Goal: Task Accomplishment & Management: Manage account settings

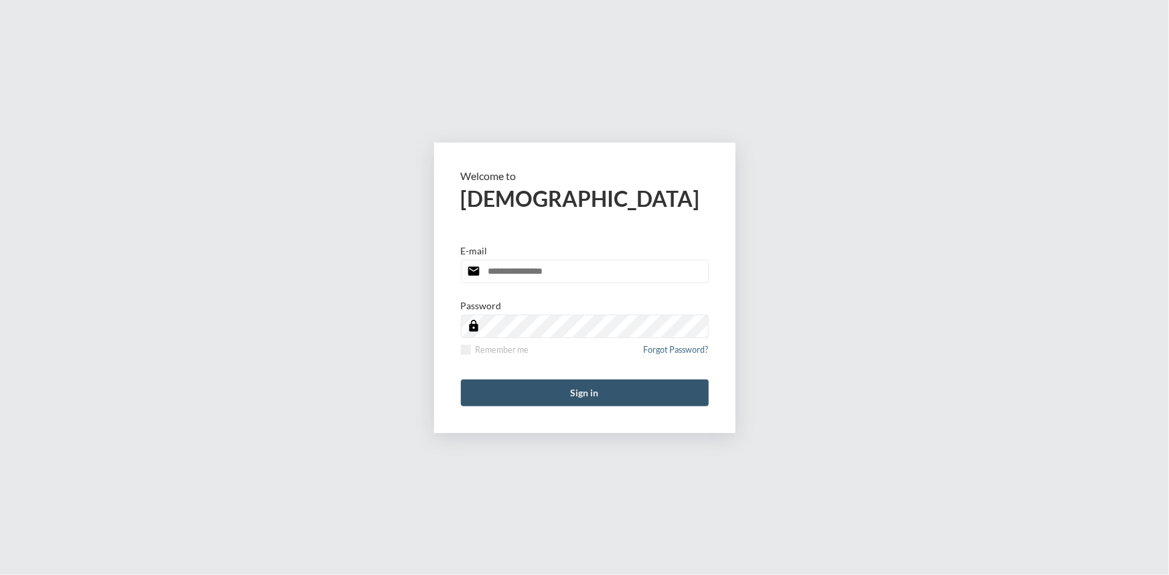
type input "**********"
click at [581, 398] on button "Sign in" at bounding box center [585, 393] width 248 height 27
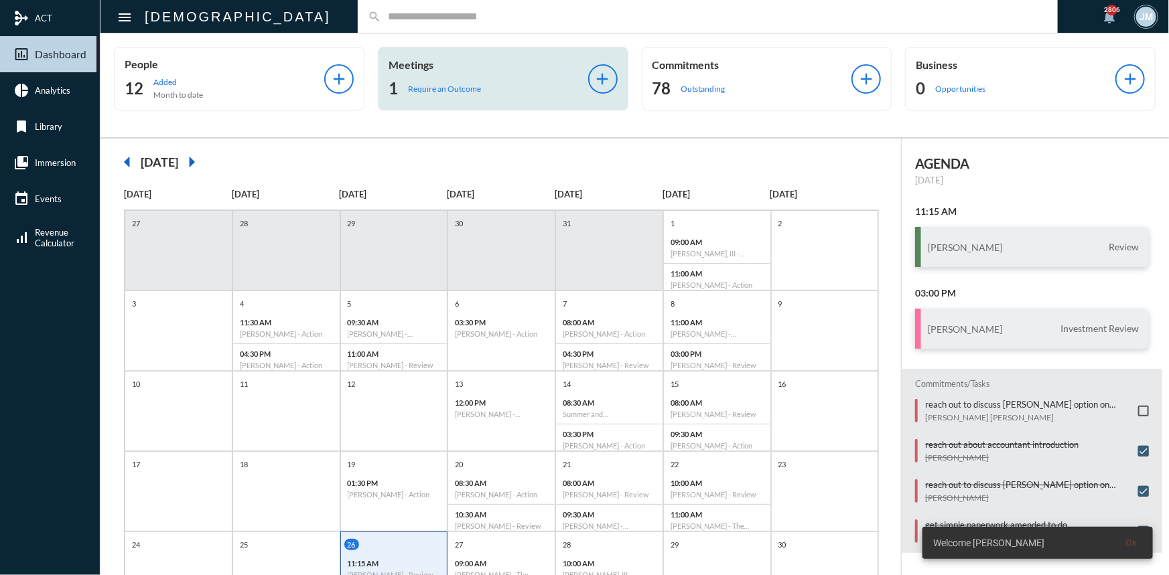
click at [412, 56] on div "Meetings 1 Require an Outcome add" at bounding box center [503, 79] width 250 height 64
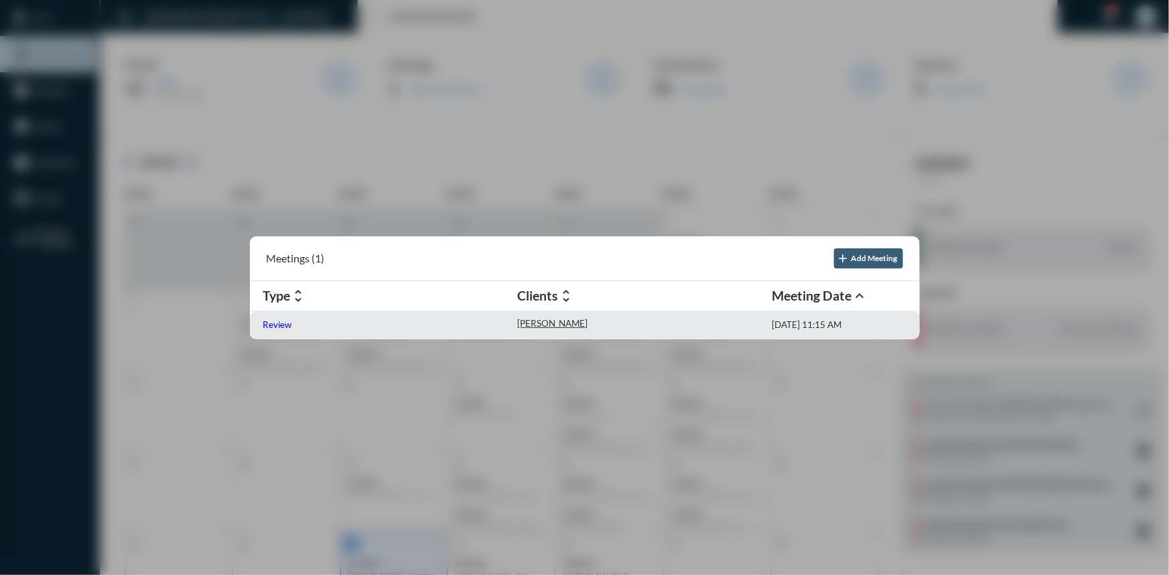
click at [279, 329] on div "Review" at bounding box center [390, 325] width 254 height 14
click at [277, 323] on p "Review" at bounding box center [277, 324] width 29 height 11
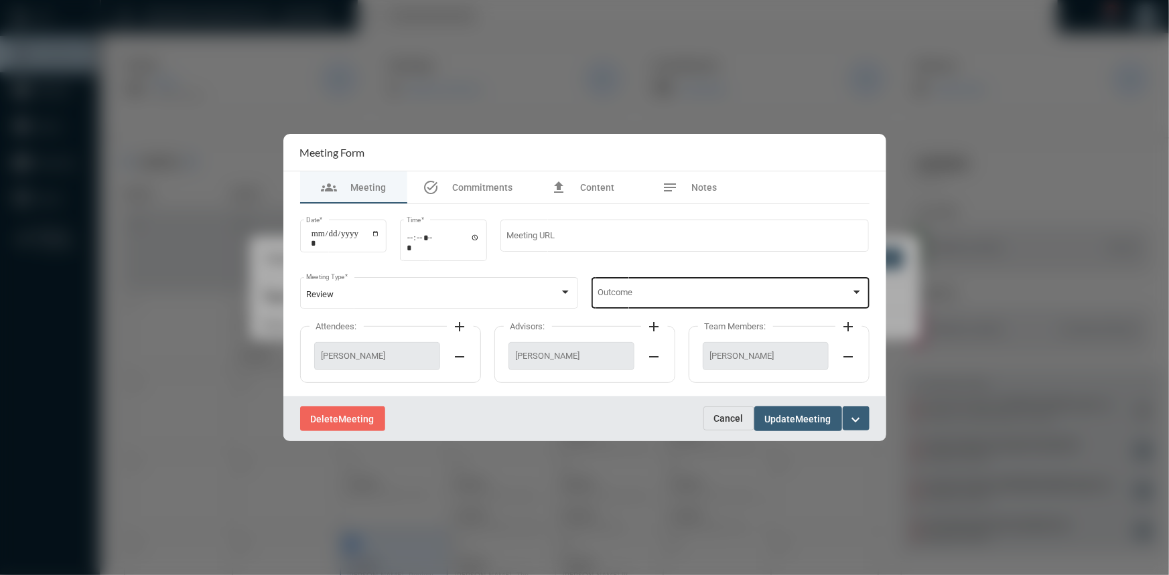
click at [856, 290] on div at bounding box center [856, 292] width 12 height 11
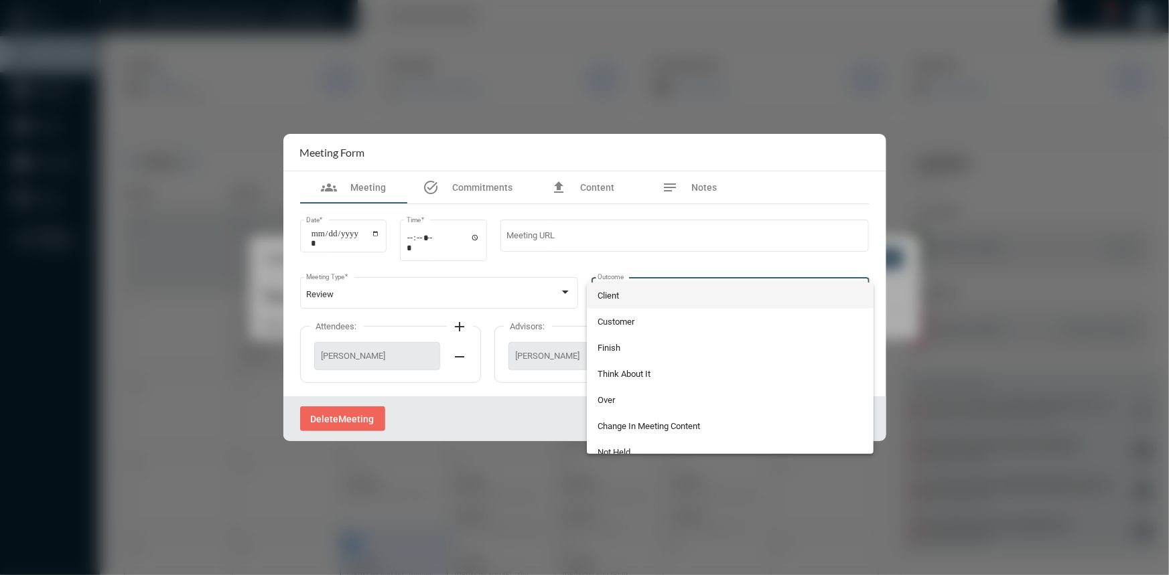
click at [1003, 400] on div at bounding box center [584, 287] width 1169 height 575
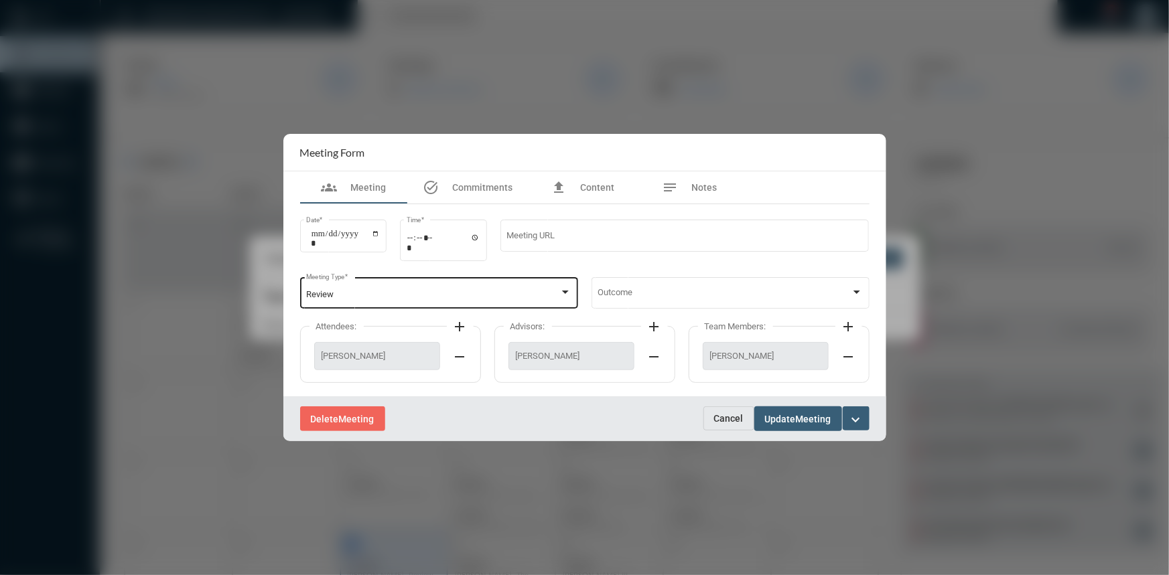
click at [562, 293] on div at bounding box center [565, 292] width 7 height 3
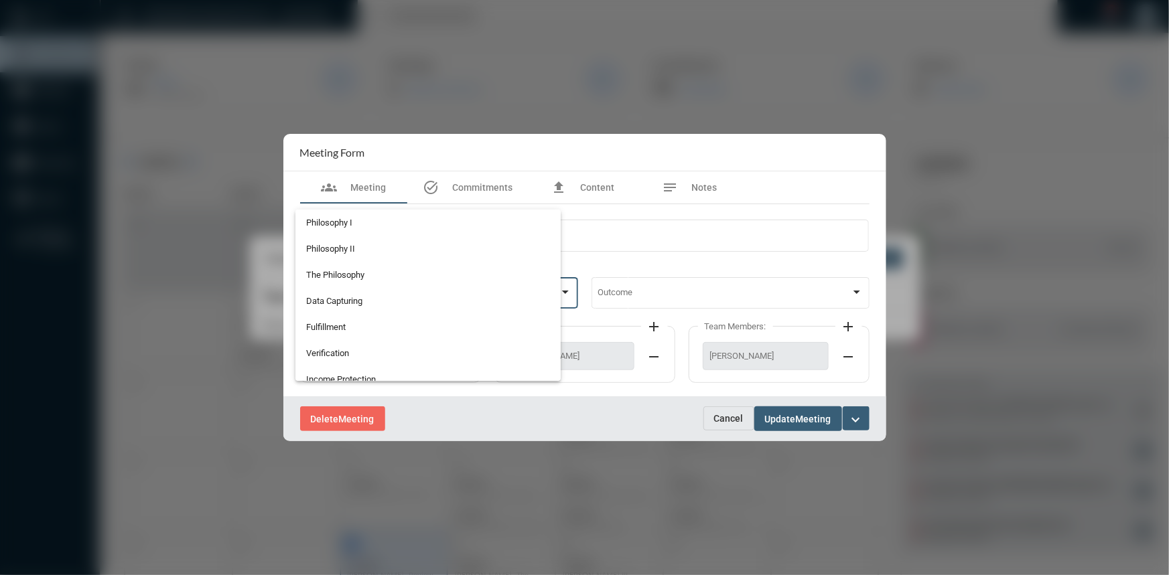
scroll to position [345, 0]
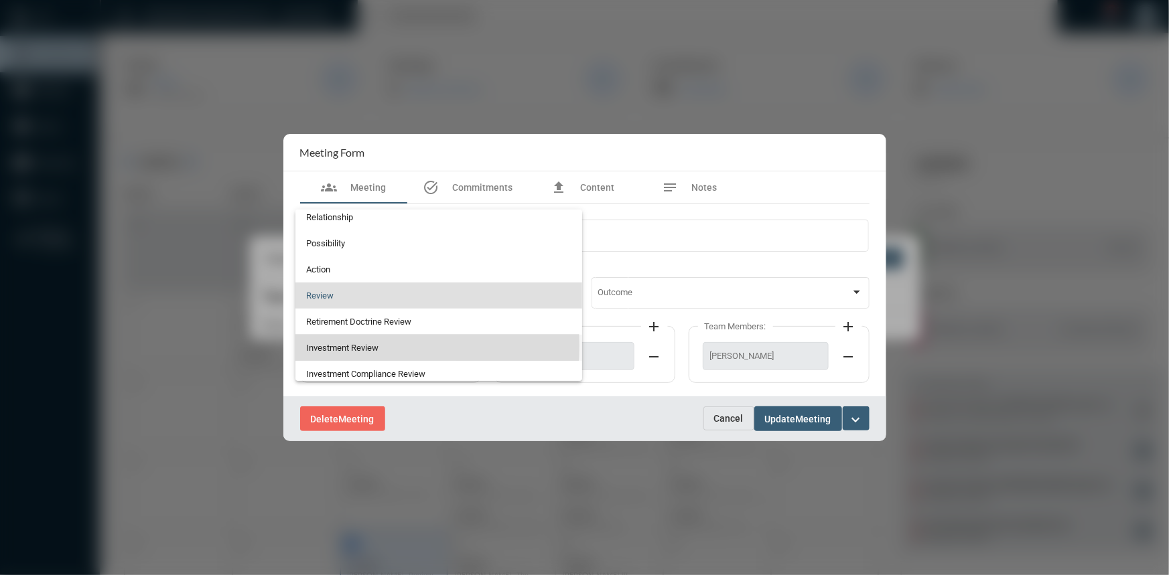
click at [347, 346] on span "Investment Review" at bounding box center [438, 348] width 265 height 26
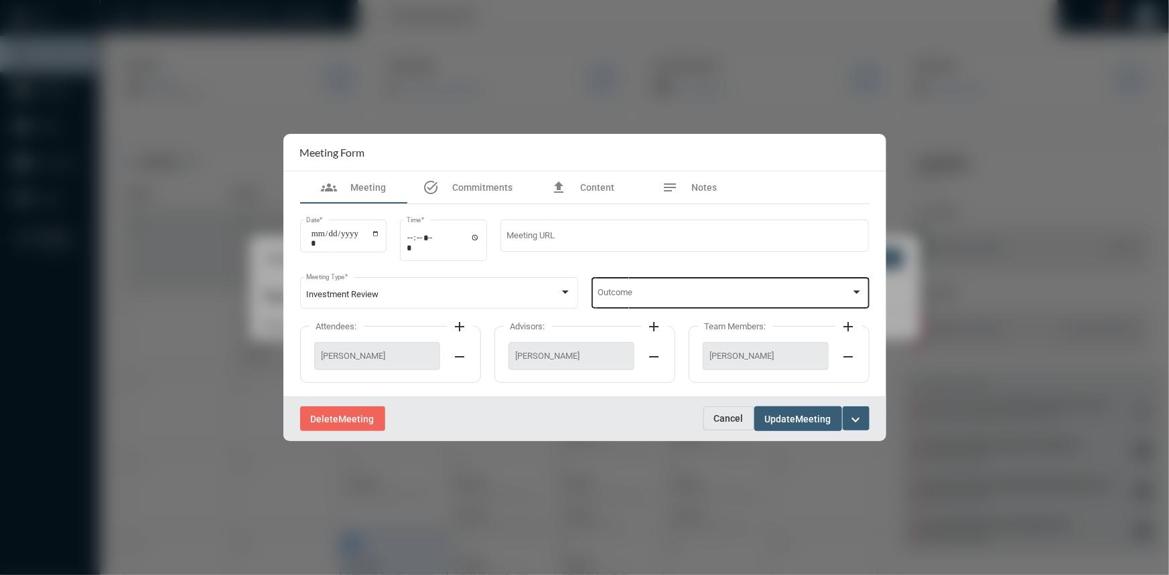
click at [850, 283] on div "Outcome" at bounding box center [729, 292] width 265 height 34
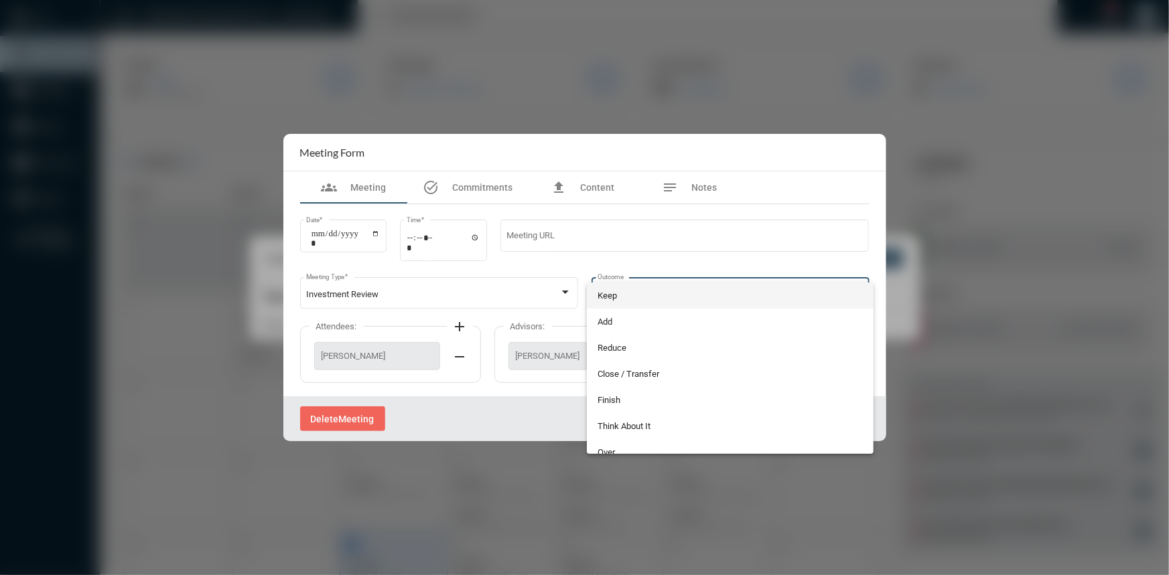
click at [613, 287] on span "Keep" at bounding box center [729, 296] width 265 height 26
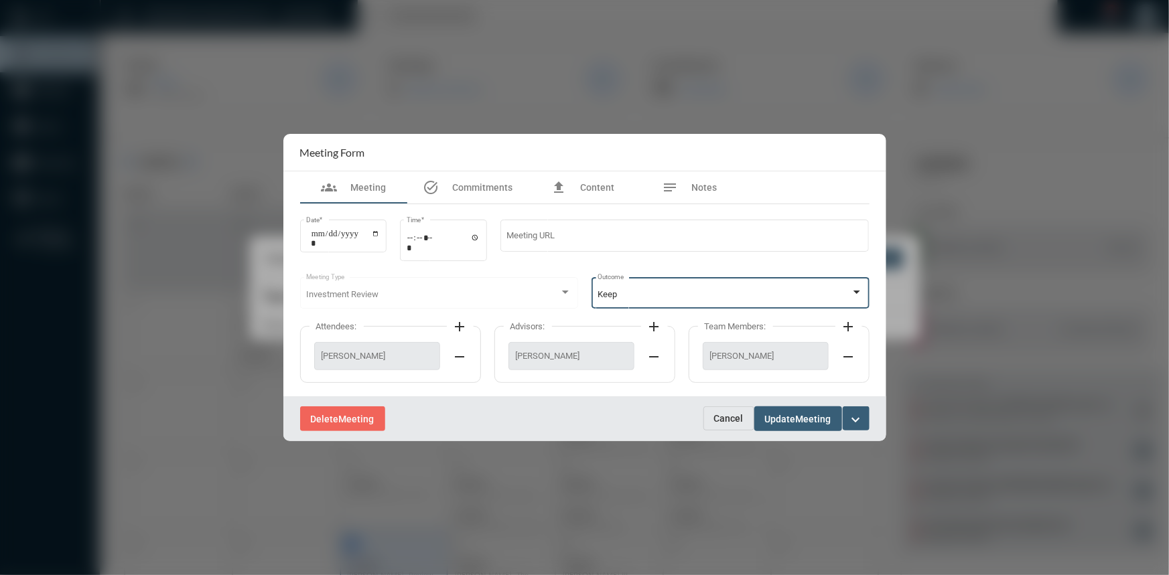
click at [784, 415] on span "Update" at bounding box center [780, 419] width 31 height 11
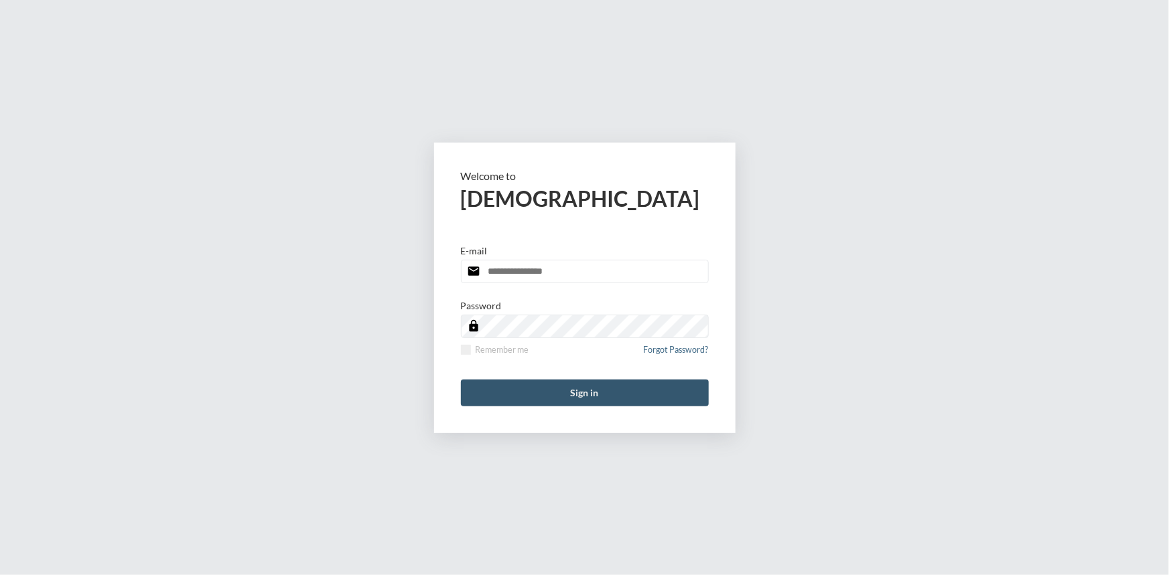
type input "**********"
click at [577, 388] on button "Sign in" at bounding box center [585, 393] width 248 height 27
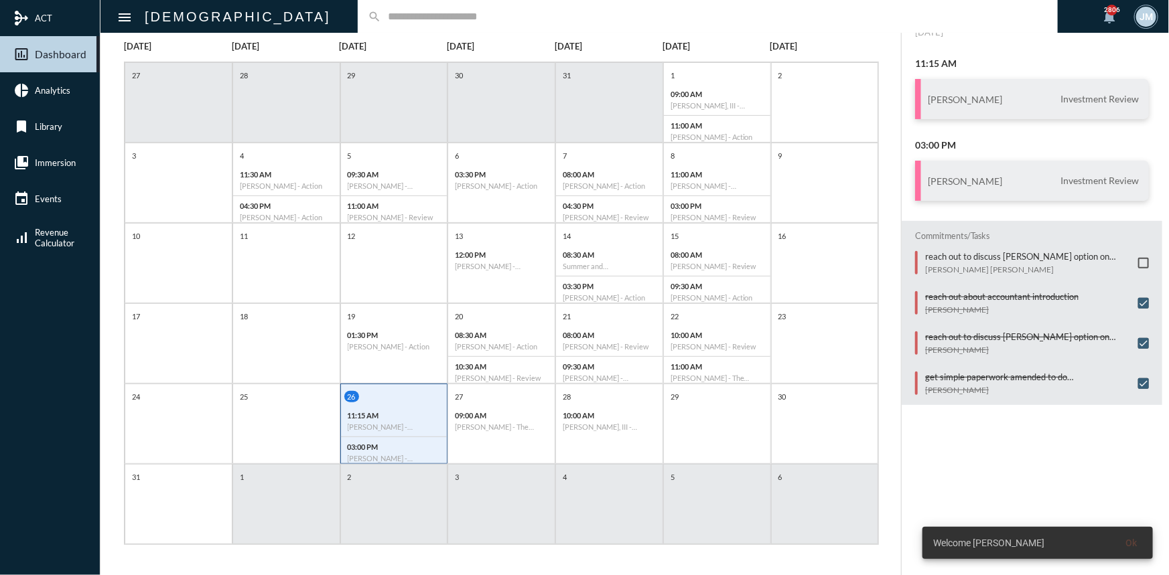
scroll to position [149, 0]
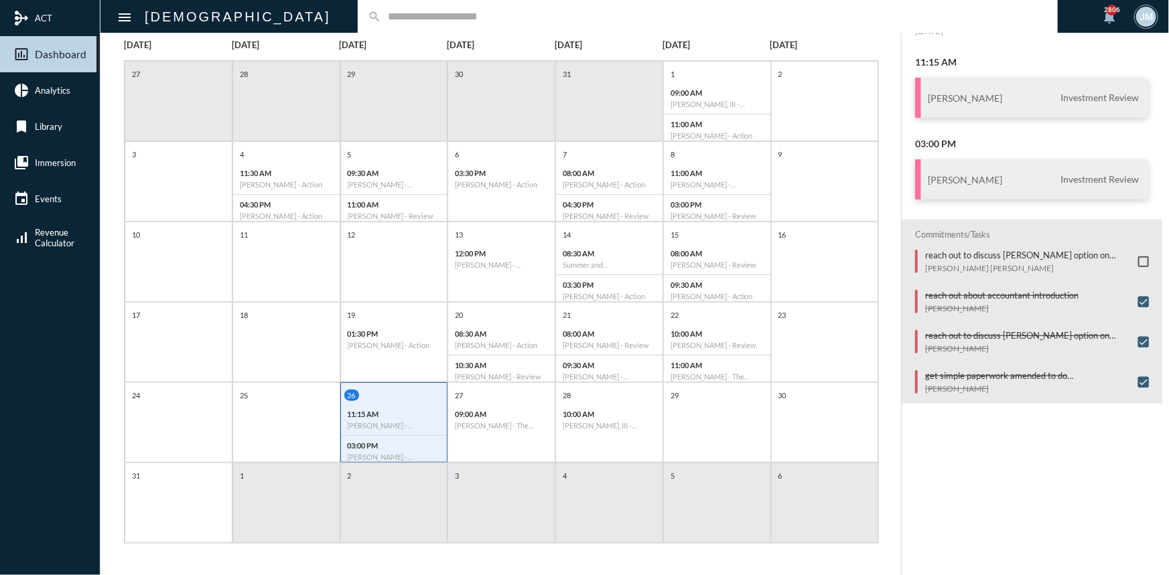
click at [1138, 260] on span at bounding box center [1143, 261] width 11 height 11
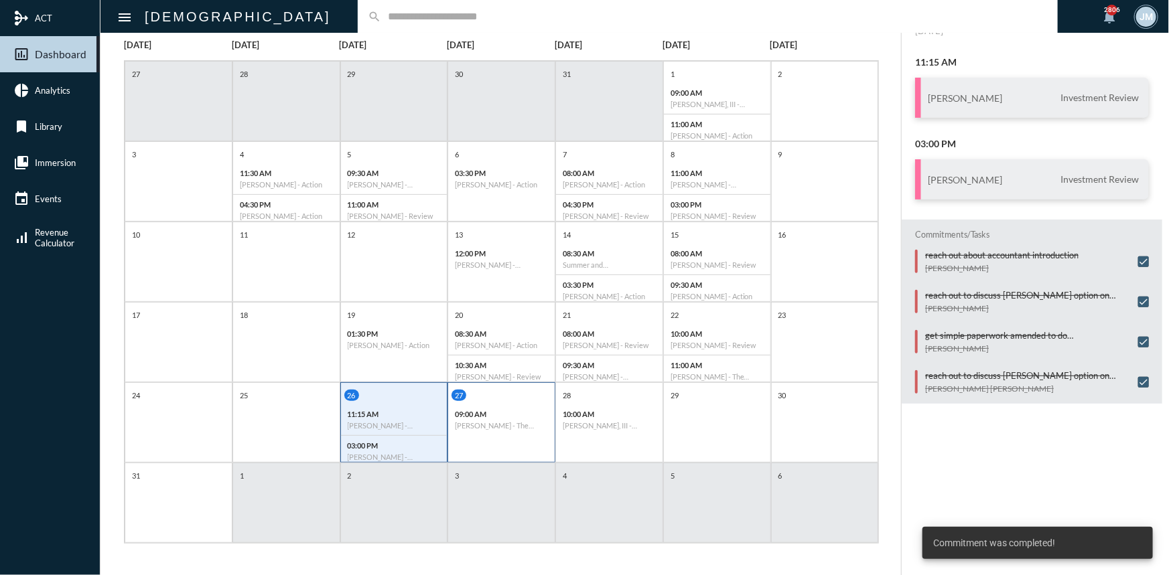
click at [486, 429] on h6 "Meredith Saxon - The Philosophy" at bounding box center [501, 425] width 93 height 9
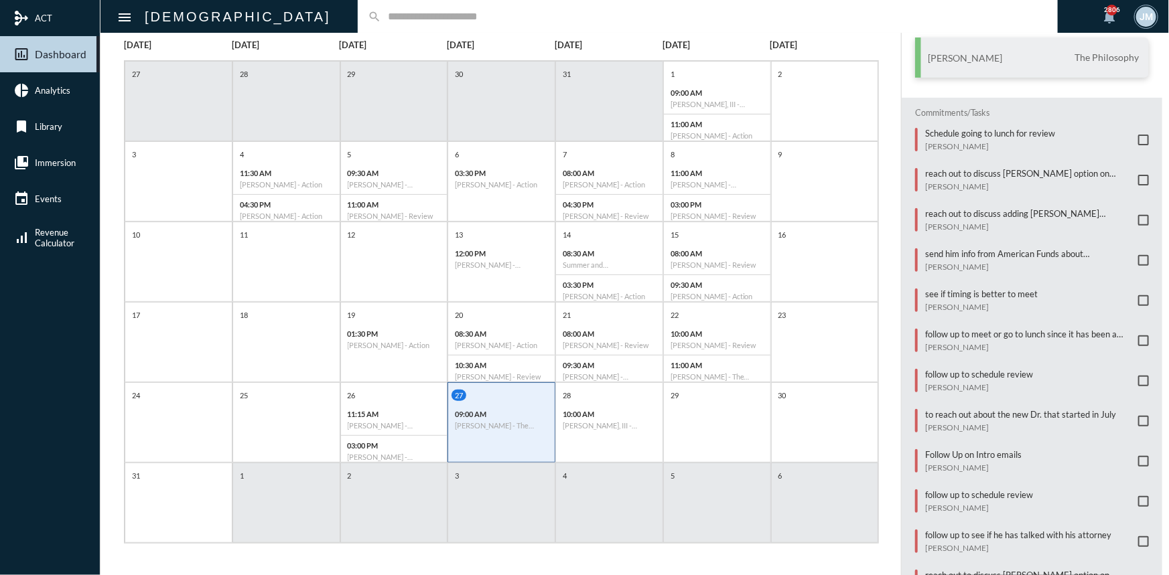
scroll to position [21, 0]
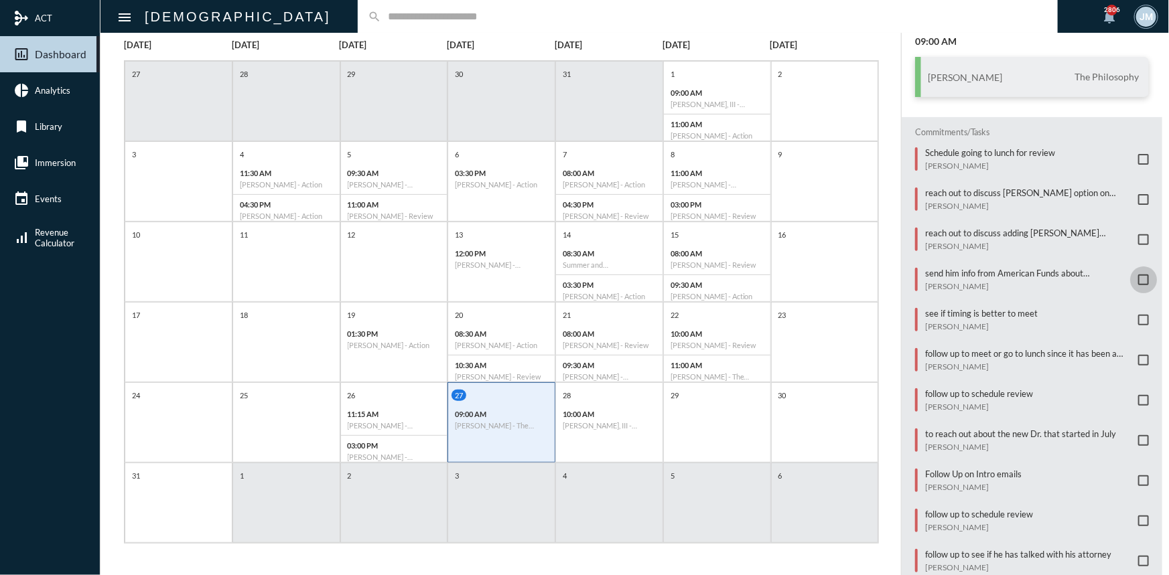
click at [1138, 275] on span at bounding box center [1143, 280] width 11 height 11
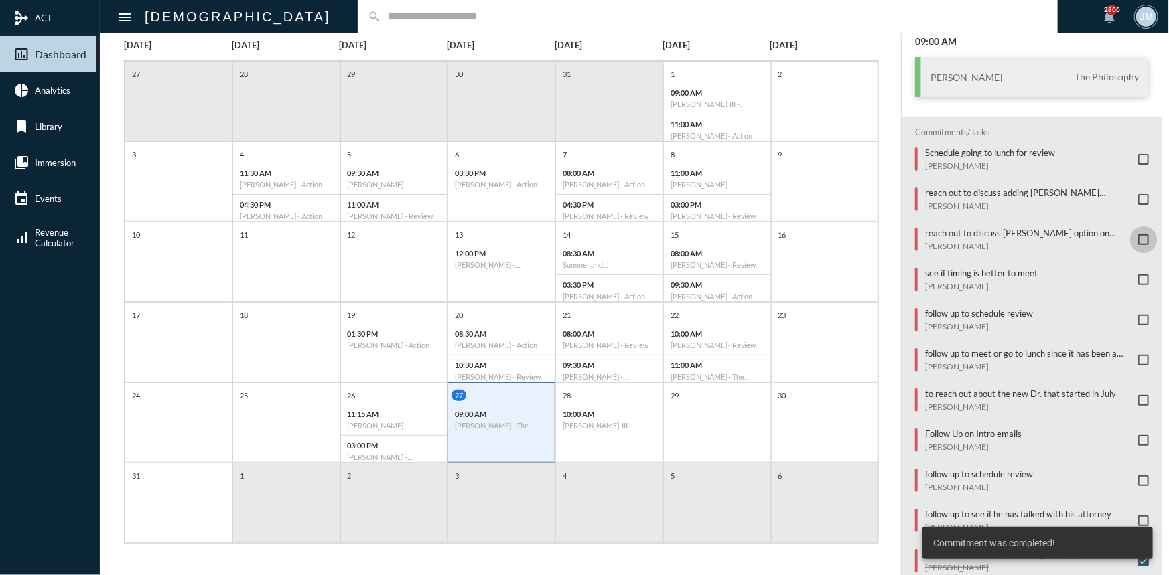
click at [1138, 236] on span at bounding box center [1143, 239] width 11 height 11
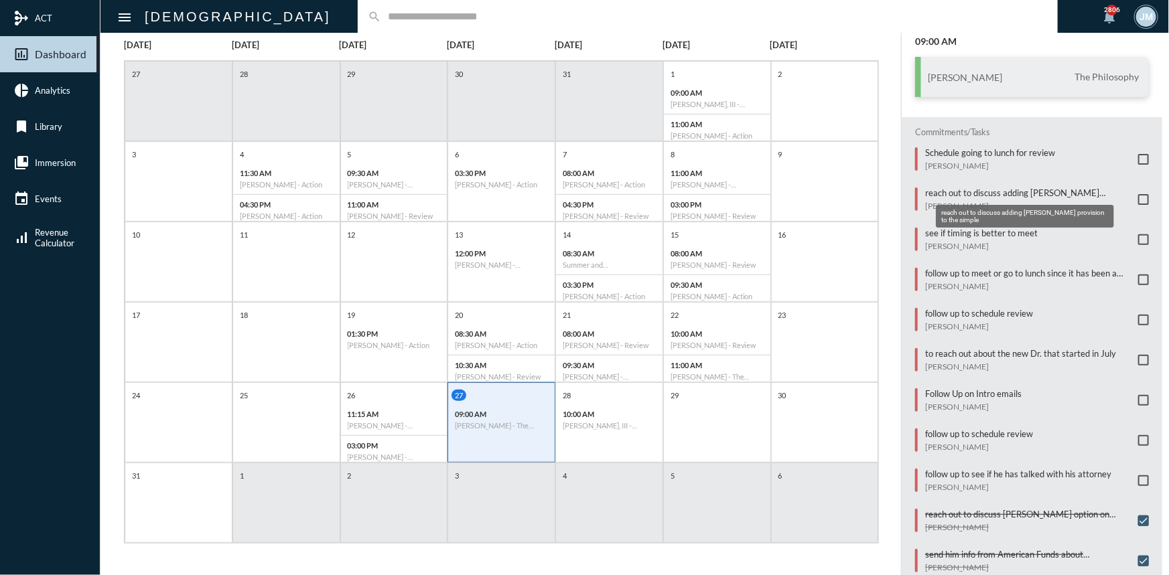
click at [983, 193] on p "reach out to discuss adding Roth provision to the simple" at bounding box center [1028, 193] width 206 height 11
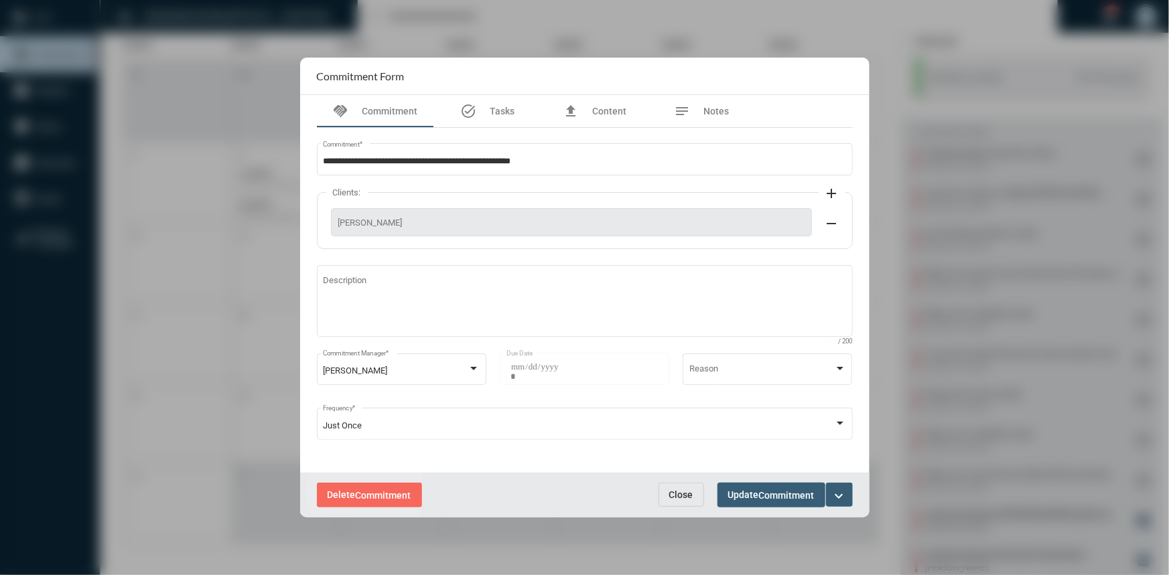
click at [365, 492] on span "Commitment" at bounding box center [384, 495] width 56 height 11
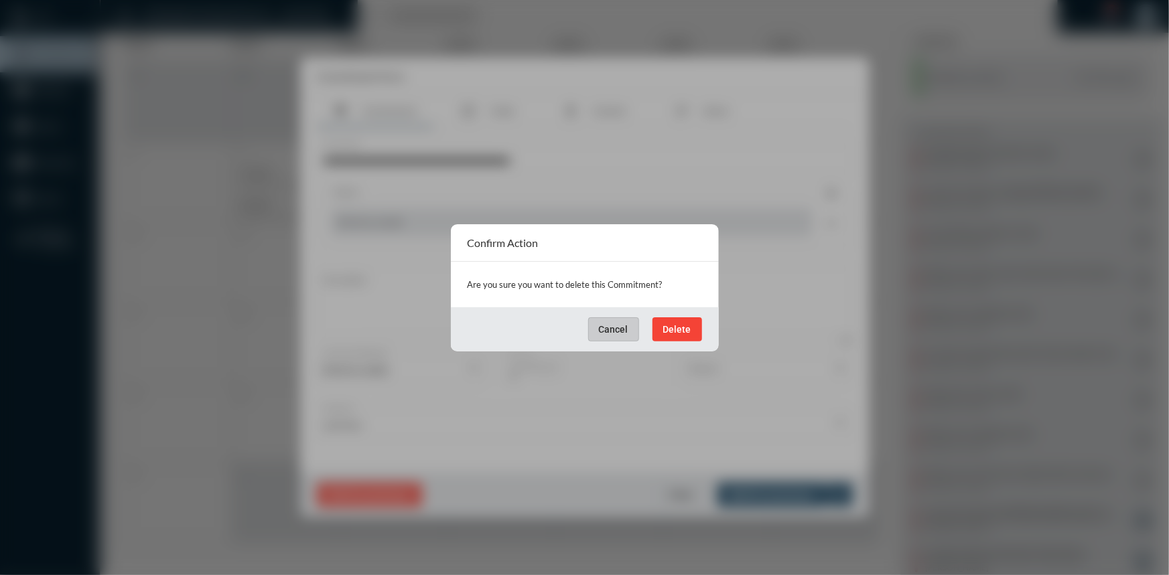
click at [686, 324] on span "Delete" at bounding box center [677, 329] width 28 height 11
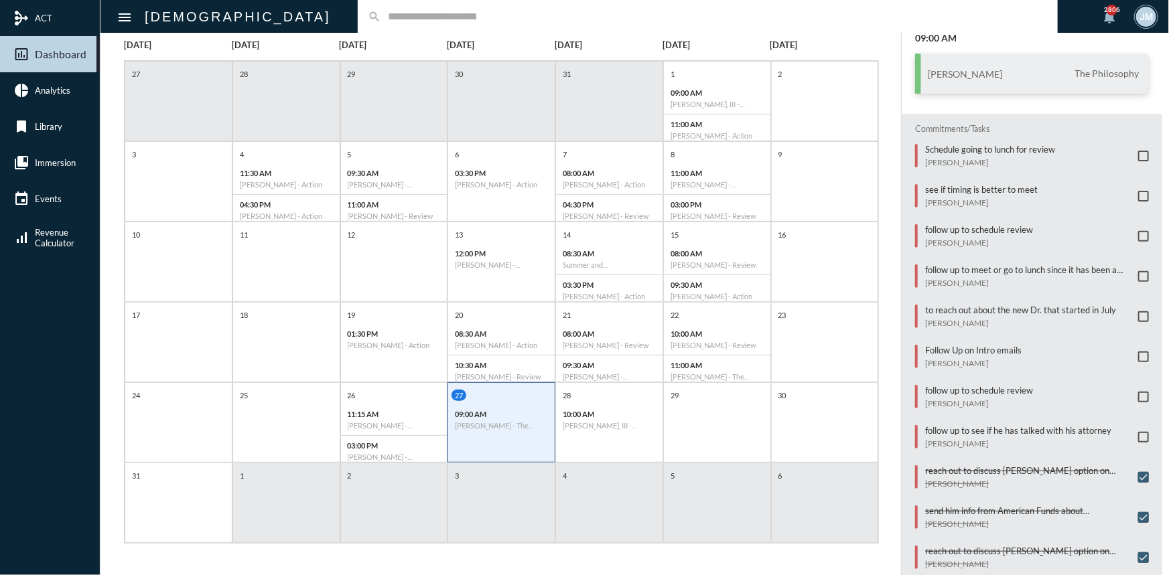
scroll to position [42, 0]
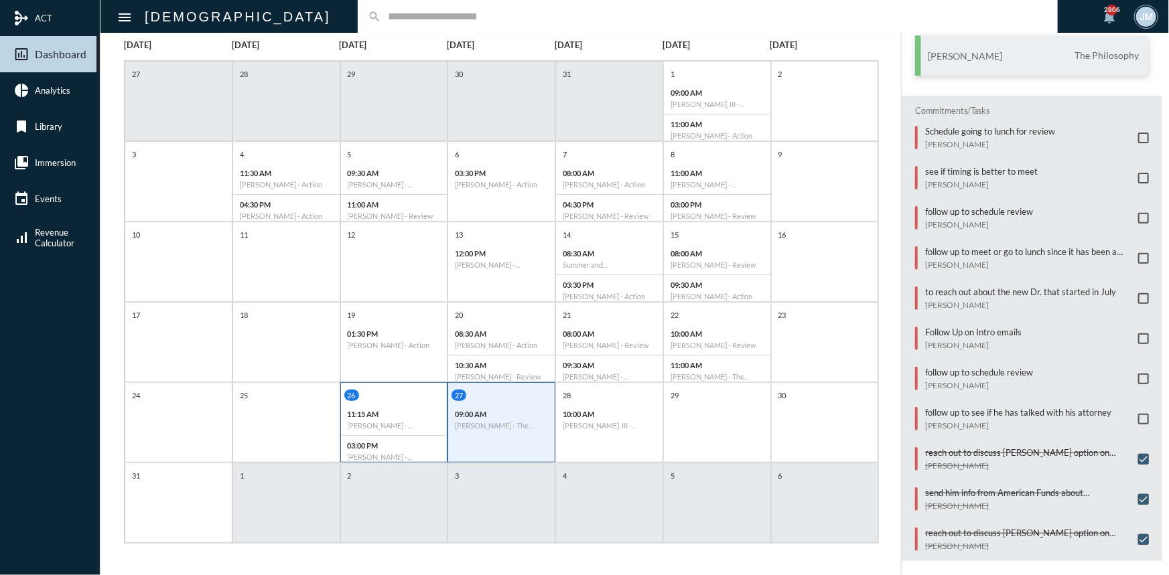
click at [415, 391] on div "26" at bounding box center [395, 395] width 103 height 11
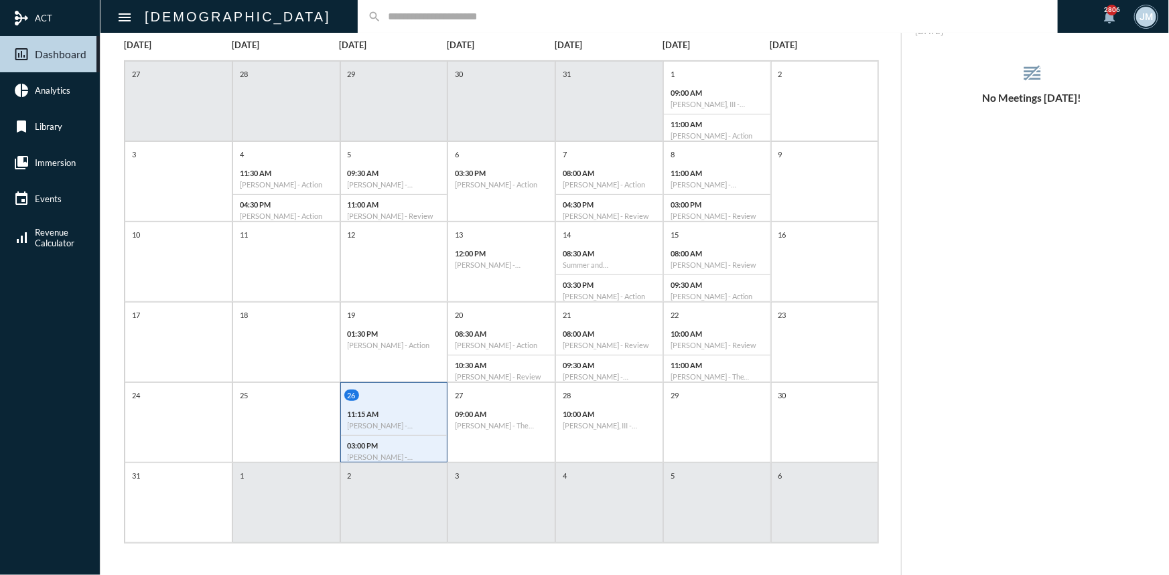
scroll to position [0, 0]
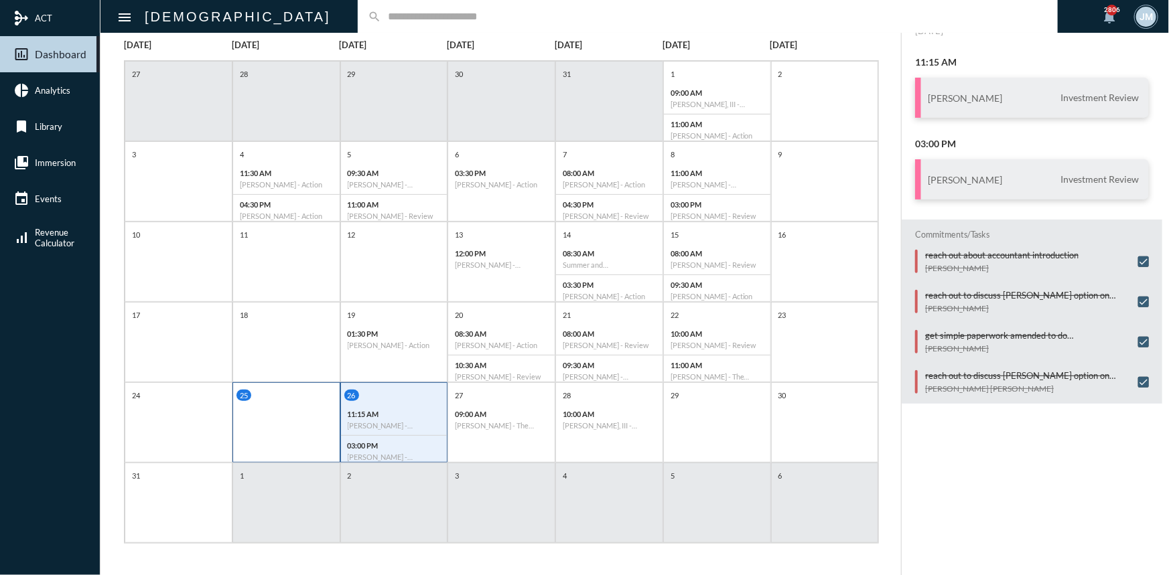
click at [258, 434] on div "25" at bounding box center [286, 422] width 108 height 80
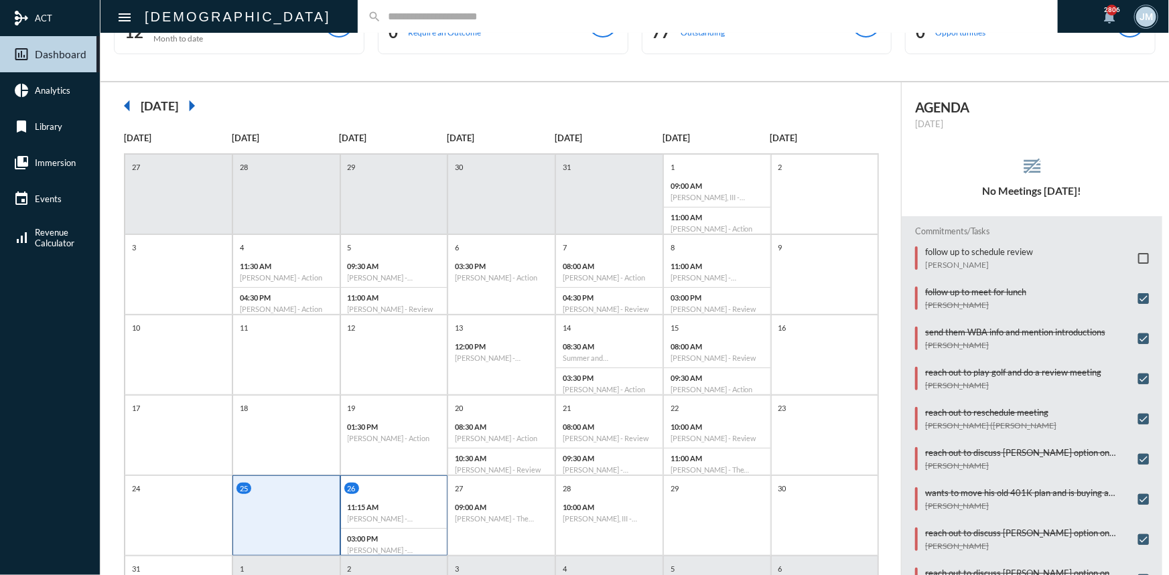
scroll to position [149, 0]
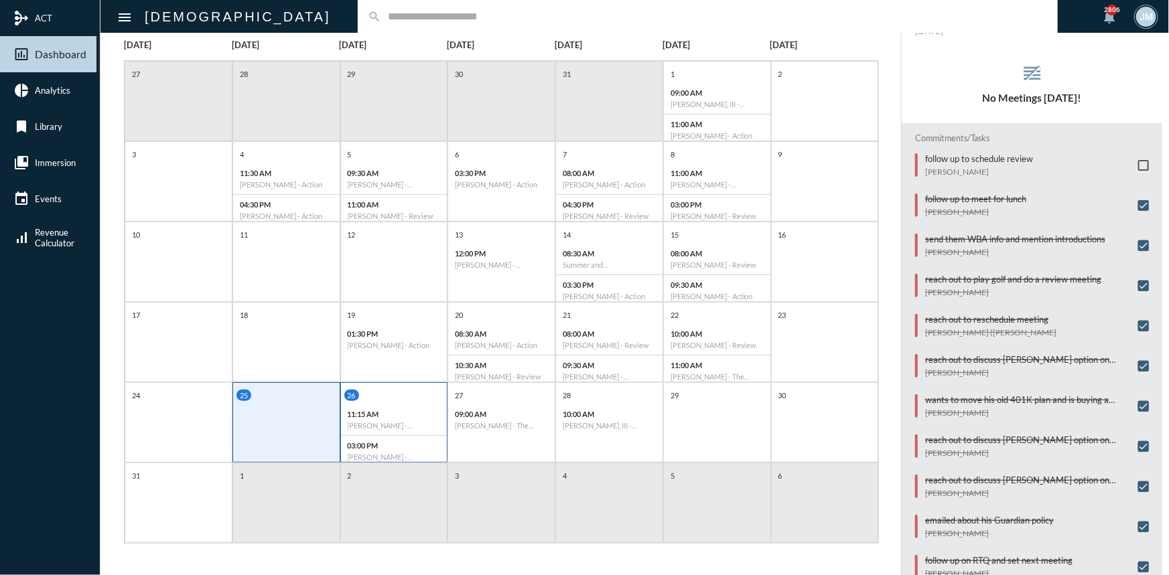
click at [364, 434] on div "11:15 AM Travis Cain - Investment Review" at bounding box center [394, 419] width 106 height 31
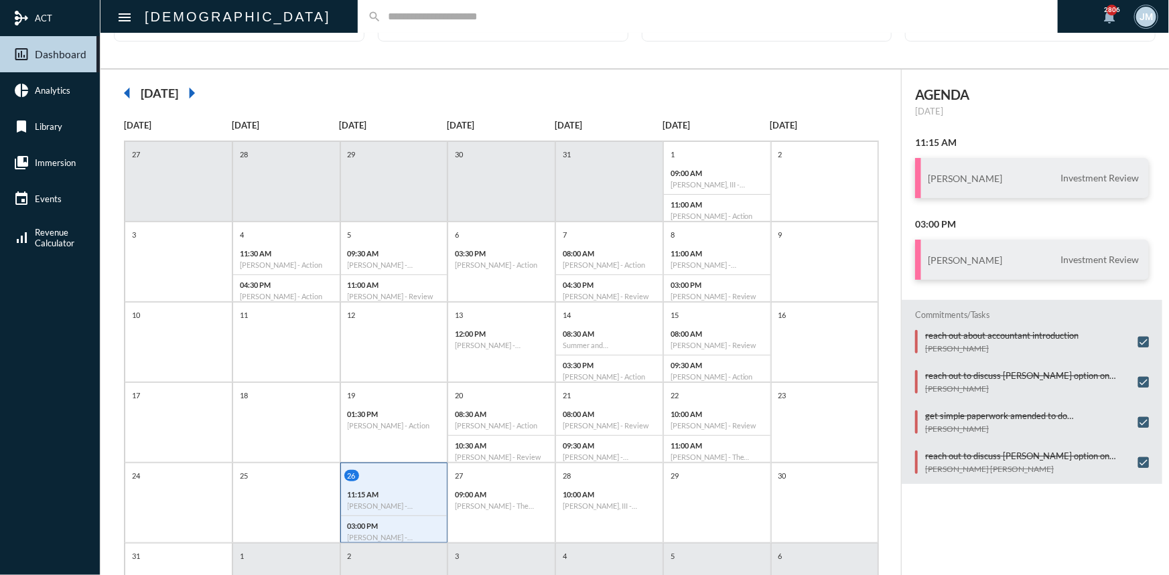
scroll to position [0, 0]
